Goal: Find specific page/section: Find specific page/section

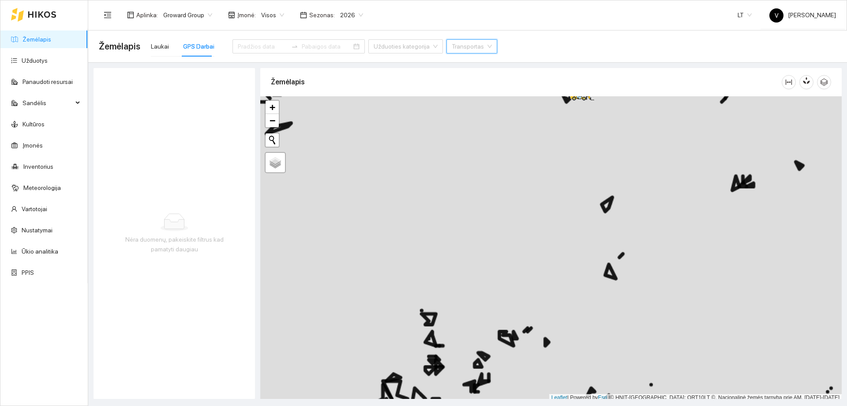
click at [515, 341] on div at bounding box center [551, 248] width 582 height 305
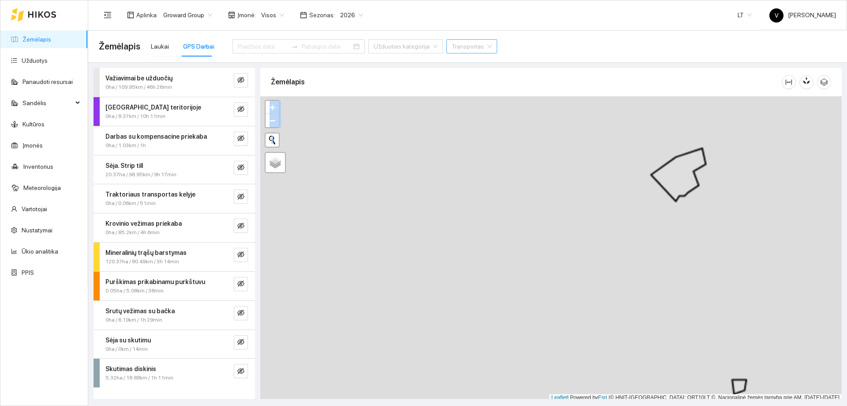
scroll to position [3, 0]
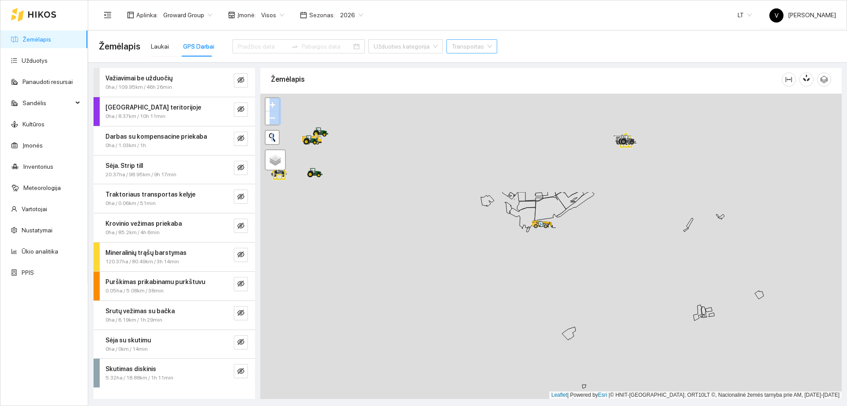
drag, startPoint x: 581, startPoint y: 233, endPoint x: 533, endPoint y: 340, distance: 117.1
click at [534, 347] on div at bounding box center [551, 246] width 582 height 305
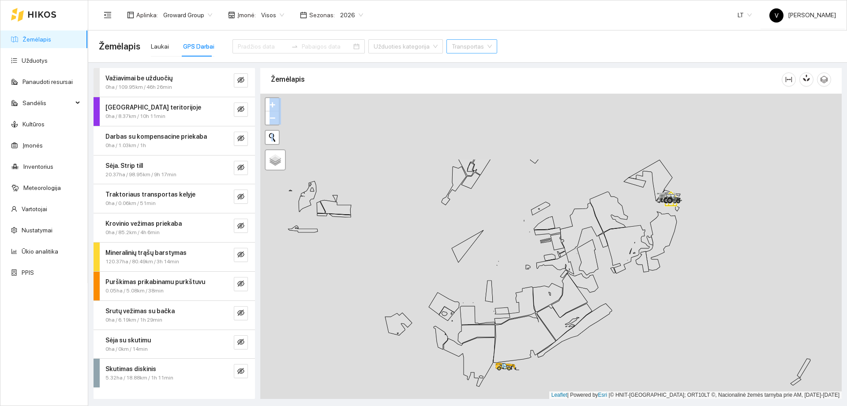
drag, startPoint x: 551, startPoint y: 194, endPoint x: 530, endPoint y: 263, distance: 71.4
click at [530, 263] on div at bounding box center [551, 246] width 582 height 305
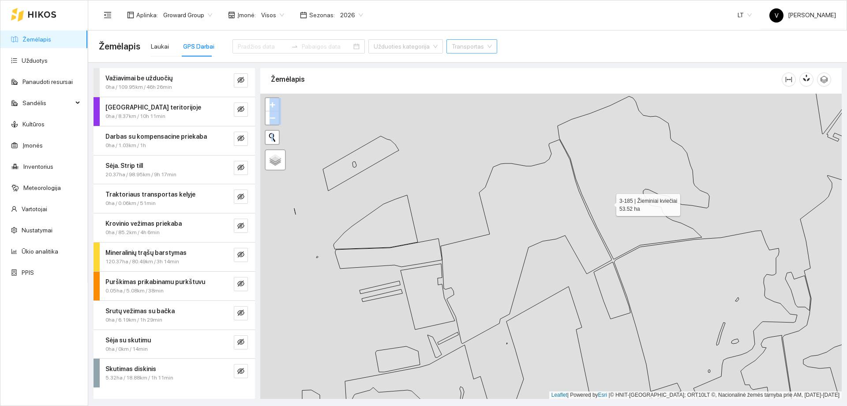
click at [609, 203] on icon at bounding box center [634, 177] width 152 height 163
click at [534, 230] on icon at bounding box center [526, 241] width 171 height 204
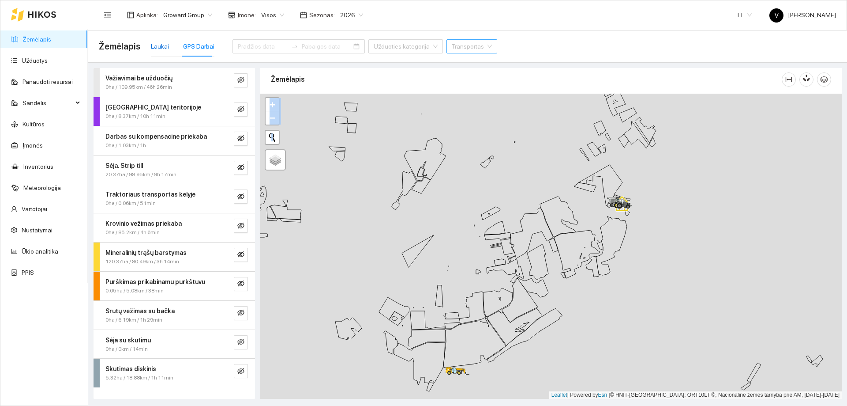
click at [156, 44] on div "Laukai" at bounding box center [160, 46] width 18 height 10
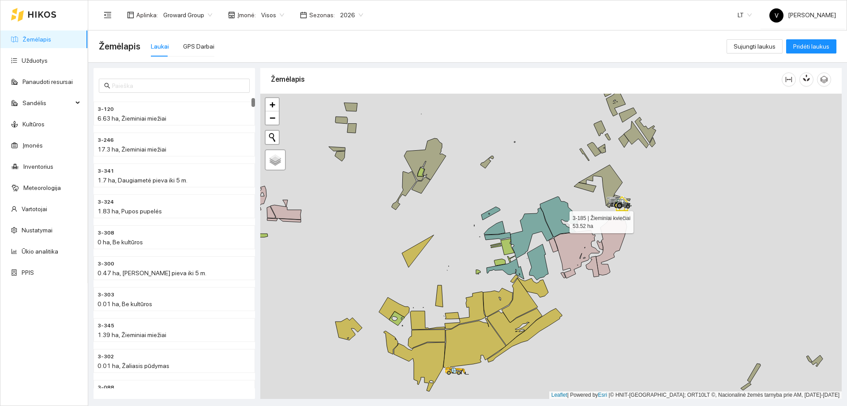
click at [562, 220] on icon at bounding box center [559, 216] width 38 height 41
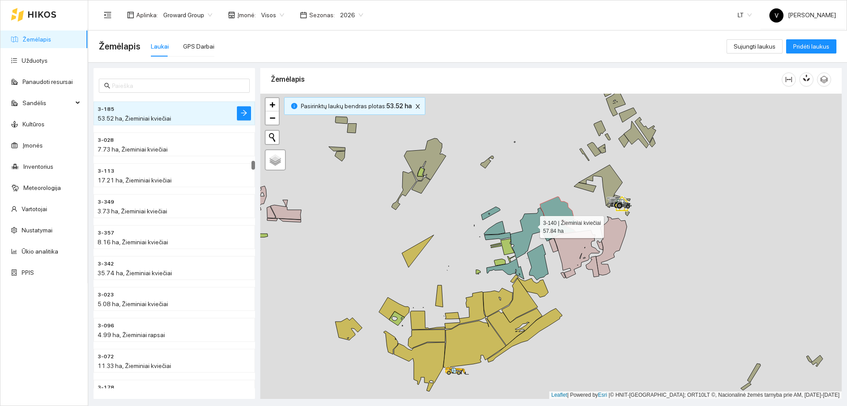
click at [532, 225] on icon at bounding box center [532, 232] width 43 height 51
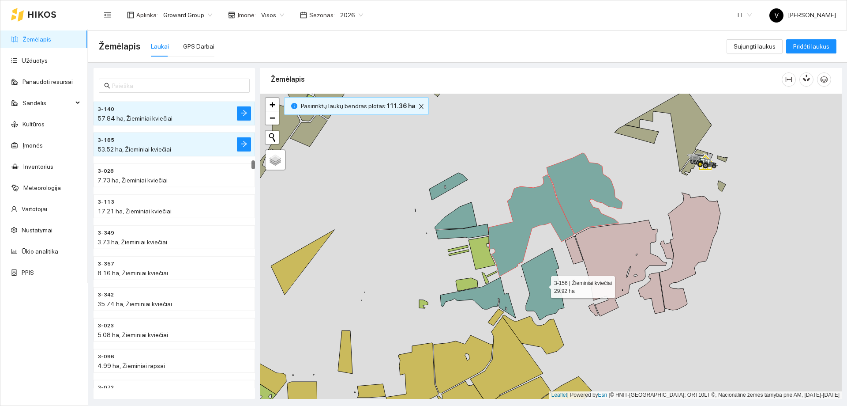
click at [539, 293] on icon at bounding box center [543, 283] width 43 height 71
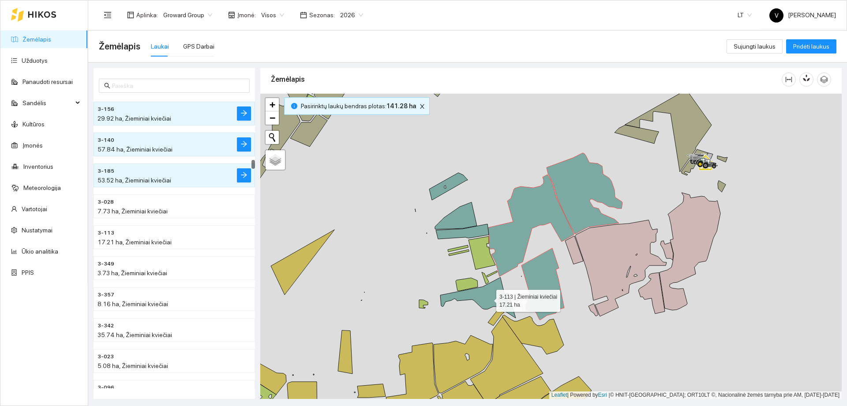
click at [486, 299] on icon at bounding box center [477, 297] width 75 height 41
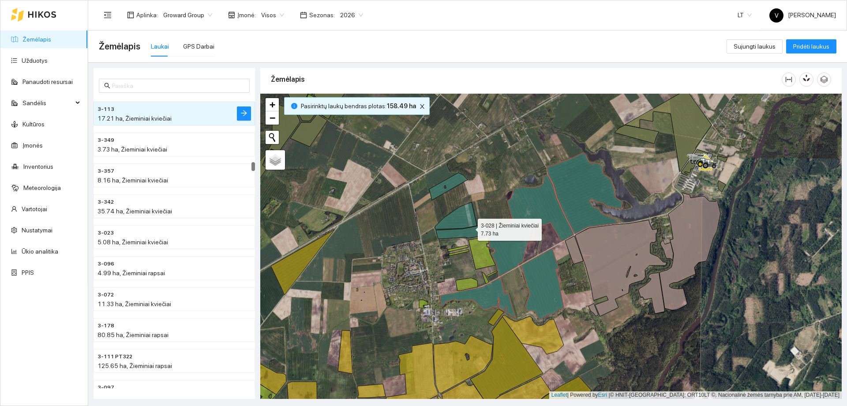
click at [464, 226] on icon at bounding box center [456, 215] width 42 height 27
click at [465, 235] on icon at bounding box center [462, 231] width 53 height 15
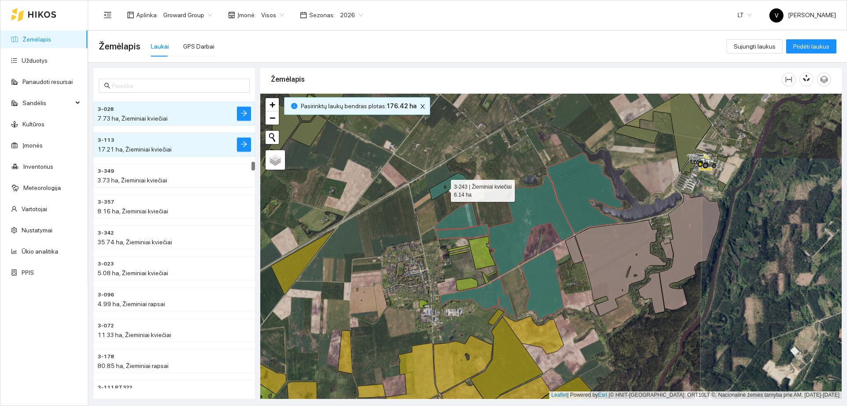
click at [452, 192] on div at bounding box center [551, 246] width 582 height 305
click at [450, 188] on icon at bounding box center [448, 186] width 38 height 27
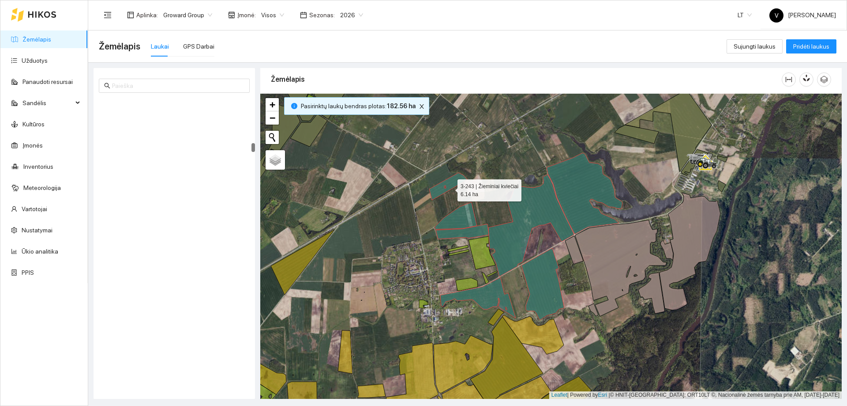
scroll to position [2527, 0]
